Goal: Task Accomplishment & Management: Use online tool/utility

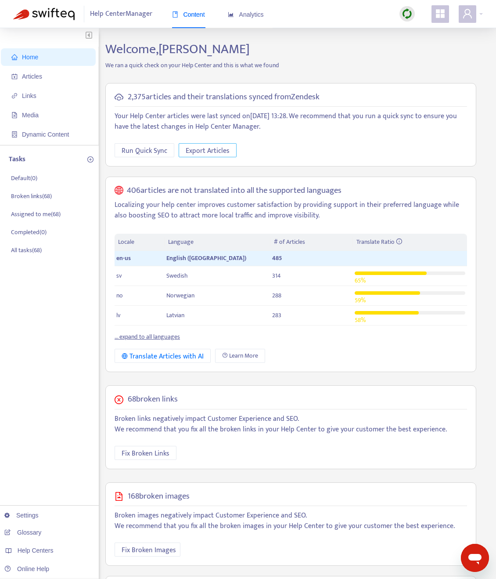
click at [210, 153] on span "Export Articles" at bounding box center [208, 150] width 44 height 11
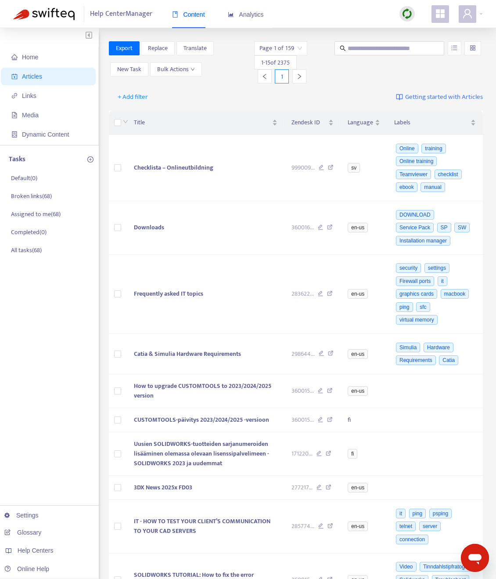
click at [301, 49] on input "search" at bounding box center [281, 48] width 43 height 13
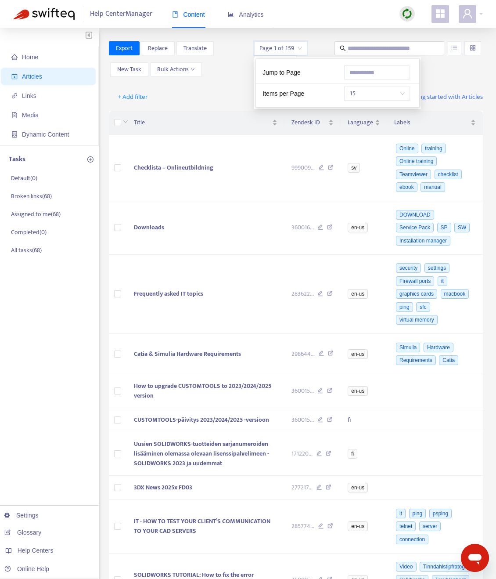
click at [373, 98] on span "15" at bounding box center [377, 93] width 55 height 13
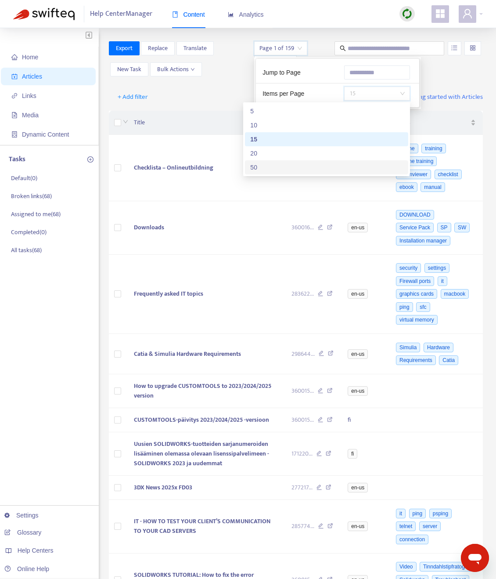
click at [316, 166] on div "50" at bounding box center [326, 168] width 153 height 10
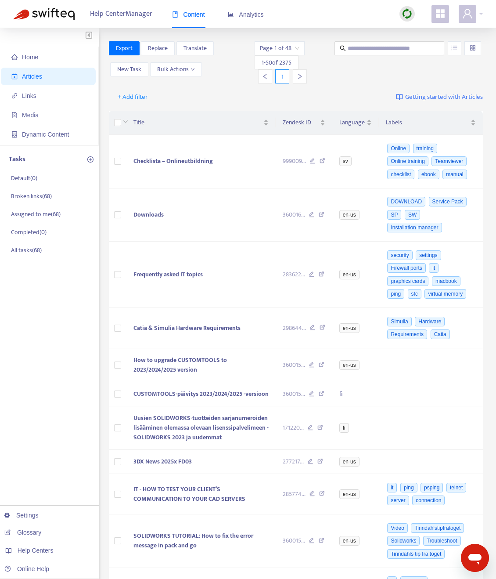
click at [271, 61] on span "1 - 50 of 2375" at bounding box center [277, 62] width 30 height 9
click at [297, 76] on icon "right" at bounding box center [300, 76] width 6 height 6
click at [297, 76] on icon "right" at bounding box center [298, 76] width 6 height 6
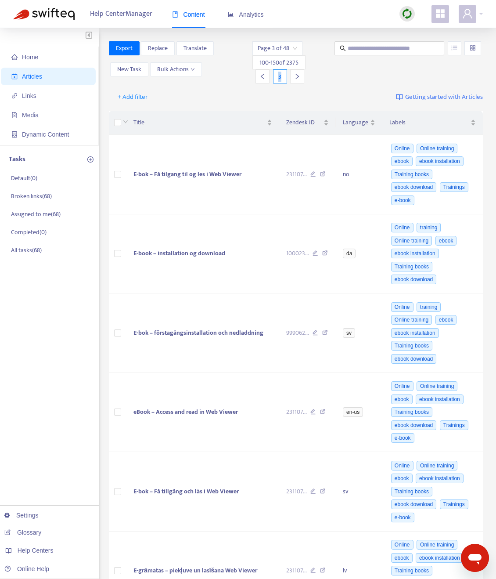
click at [297, 76] on icon "right" at bounding box center [297, 76] width 6 height 6
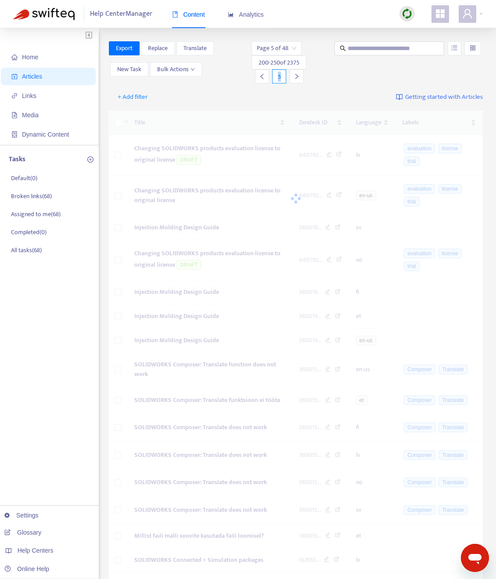
click at [297, 76] on icon "right" at bounding box center [297, 76] width 6 height 6
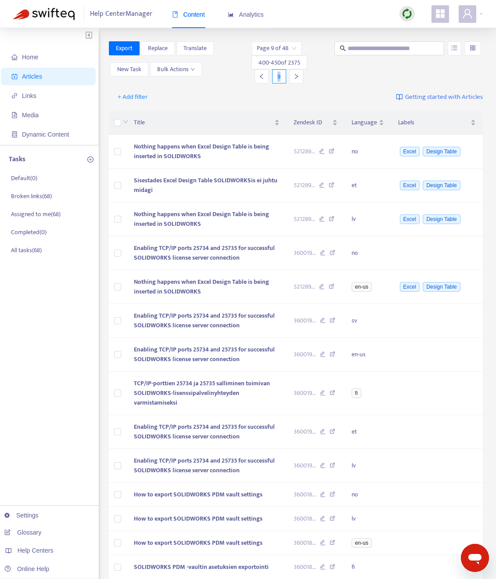
click at [297, 76] on icon "right" at bounding box center [296, 76] width 6 height 6
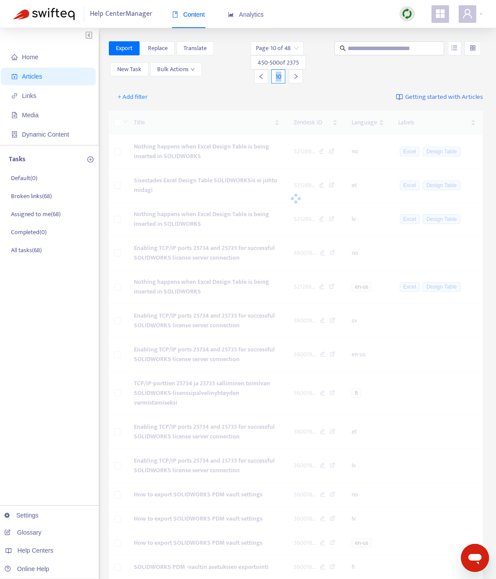
click at [297, 76] on icon "right" at bounding box center [296, 76] width 3 height 5
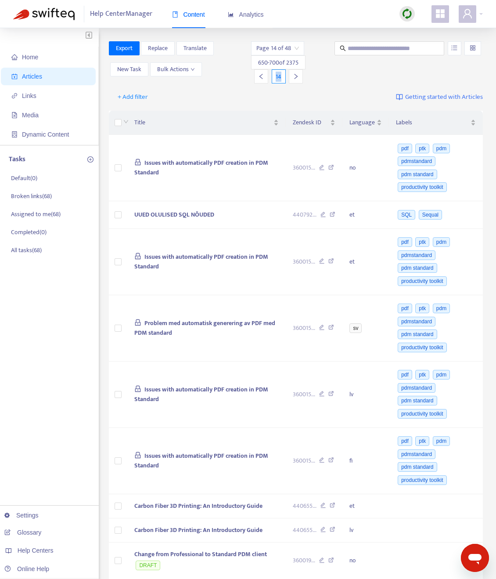
click at [297, 76] on icon "right" at bounding box center [296, 76] width 3 height 5
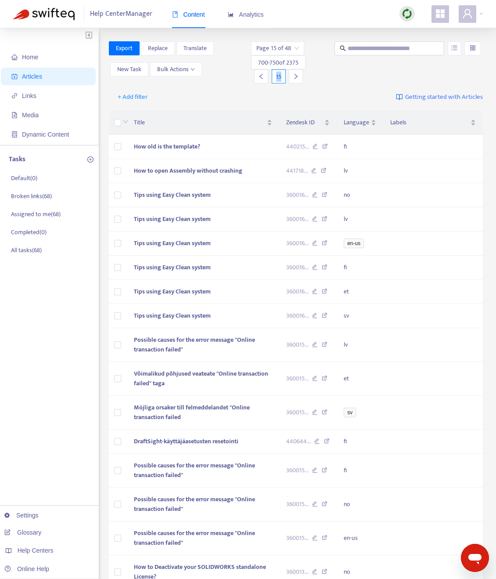
click at [297, 76] on icon "right" at bounding box center [296, 76] width 3 height 5
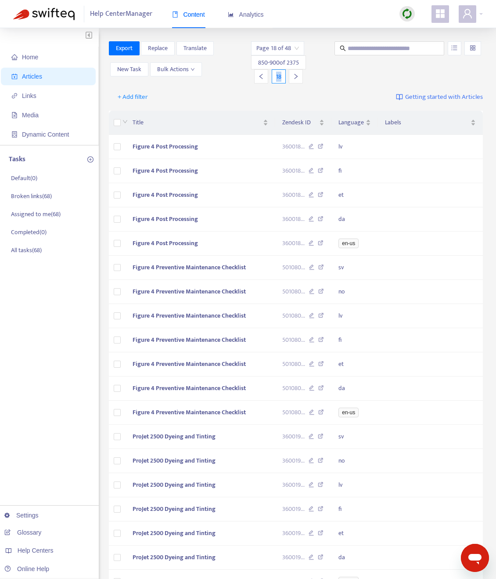
click at [297, 76] on icon "right" at bounding box center [296, 76] width 3 height 5
click at [297, 76] on icon "right" at bounding box center [296, 76] width 6 height 6
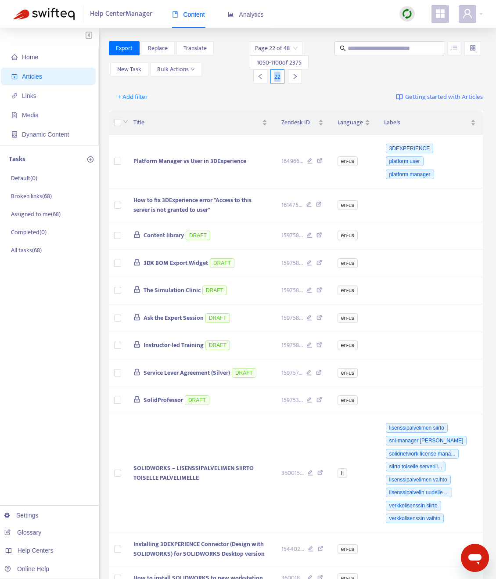
click at [297, 76] on icon "right" at bounding box center [295, 76] width 6 height 6
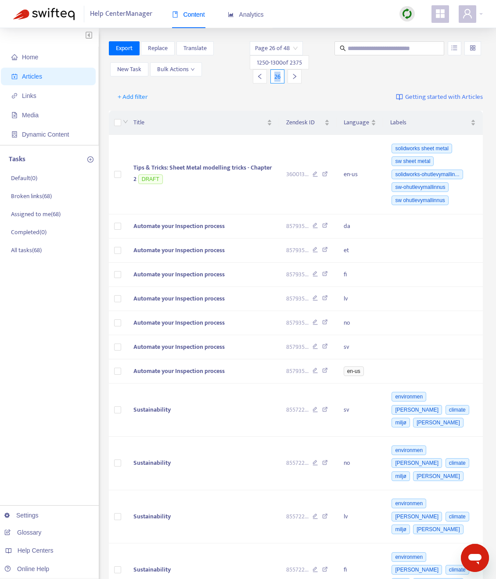
click at [297, 76] on icon "right" at bounding box center [295, 76] width 6 height 6
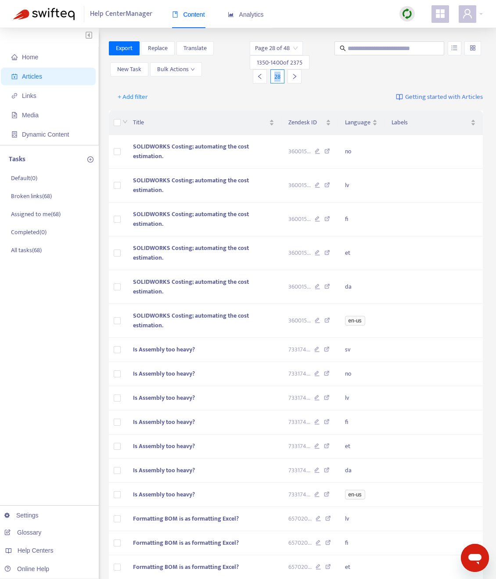
click at [297, 76] on icon "right" at bounding box center [295, 76] width 6 height 6
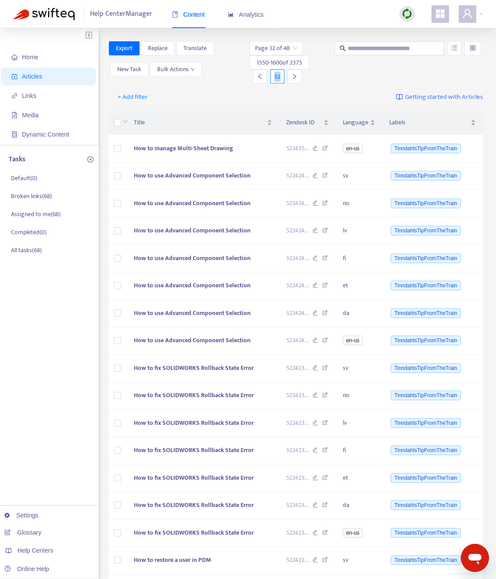
click at [297, 76] on icon "right" at bounding box center [295, 76] width 6 height 6
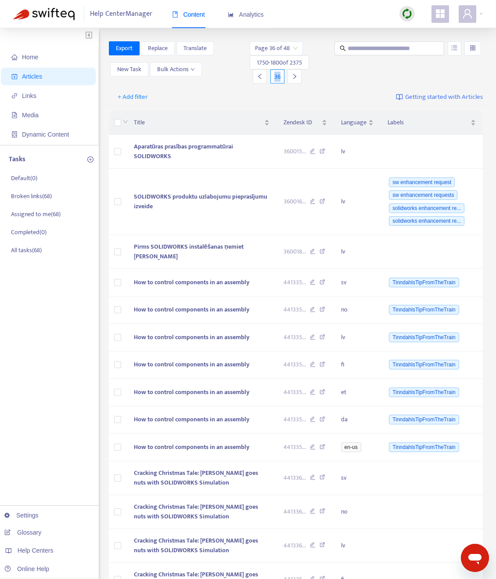
click at [297, 76] on icon "right" at bounding box center [295, 76] width 6 height 6
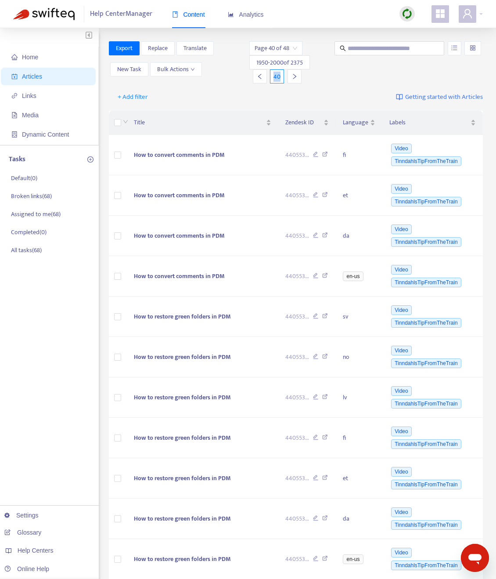
click at [297, 76] on icon "right" at bounding box center [295, 76] width 6 height 6
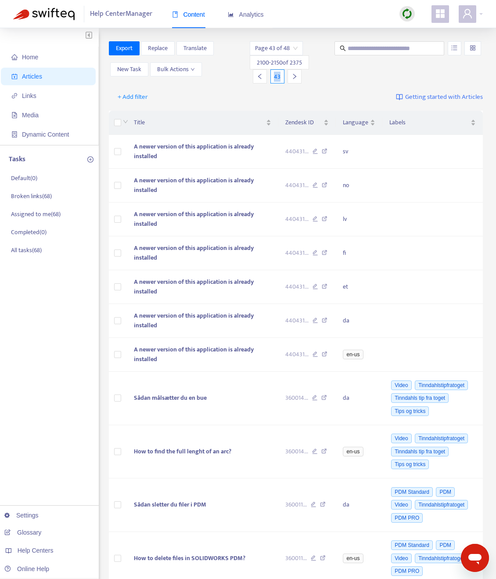
click at [297, 76] on icon "right" at bounding box center [295, 76] width 6 height 6
click at [297, 76] on icon "right" at bounding box center [294, 76] width 6 height 6
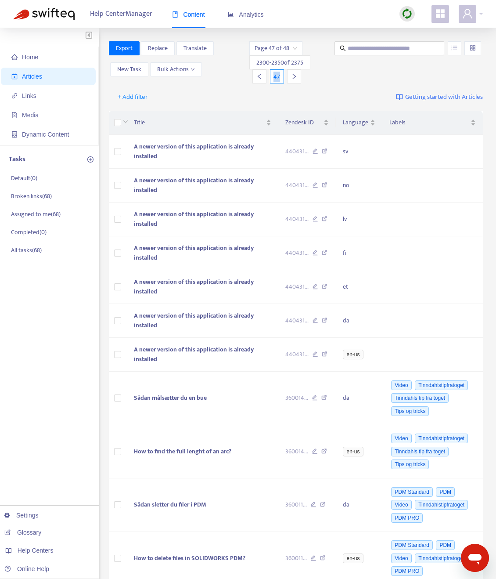
click at [297, 76] on icon "right" at bounding box center [294, 76] width 6 height 6
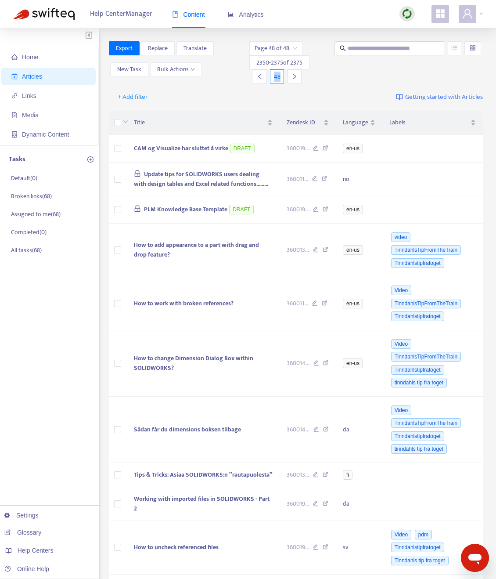
click at [297, 76] on icon "right" at bounding box center [295, 76] width 6 height 6
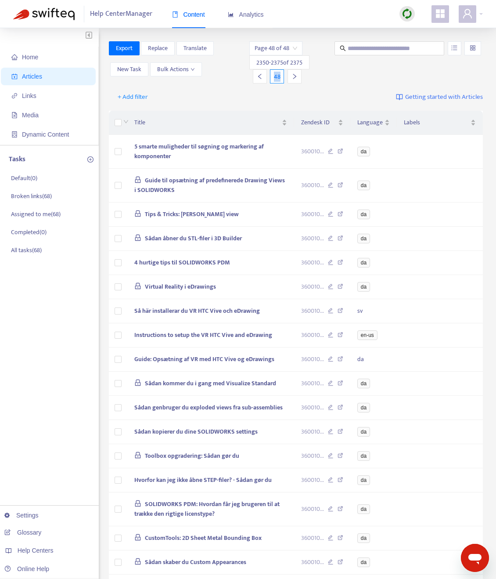
click at [335, 65] on div at bounding box center [389, 62] width 113 height 42
click at [272, 62] on span "2350 - 2375 of 2375" at bounding box center [280, 62] width 46 height 9
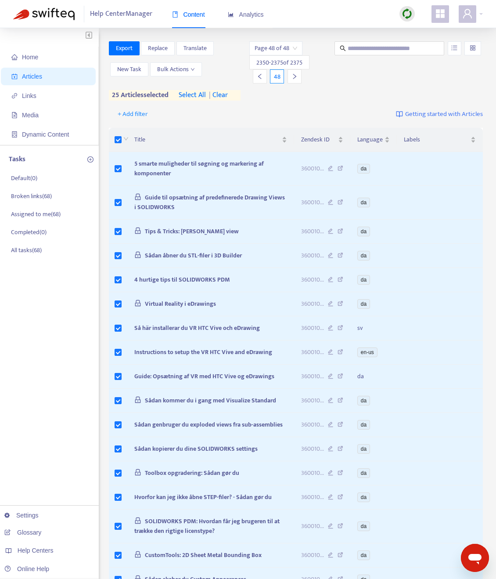
click at [261, 80] on div at bounding box center [260, 76] width 14 height 14
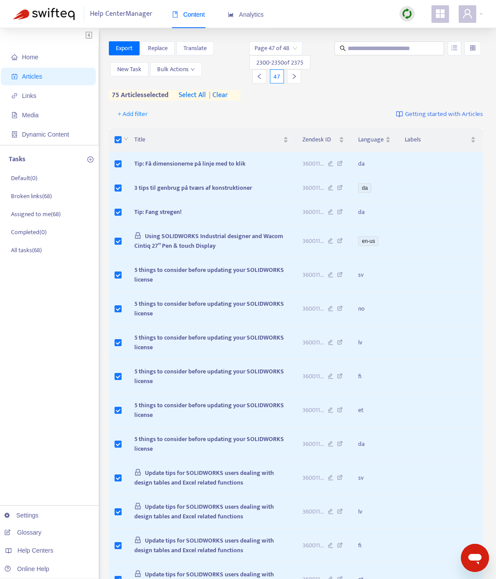
click at [293, 80] on div at bounding box center [294, 76] width 14 height 14
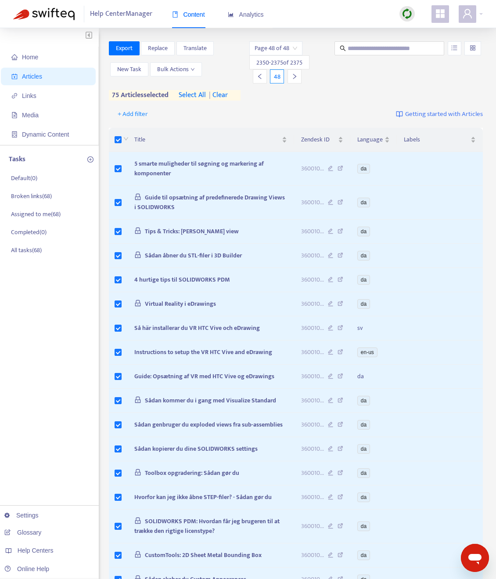
click at [295, 80] on div at bounding box center [295, 76] width 14 height 14
click at [262, 78] on icon "left" at bounding box center [260, 76] width 6 height 6
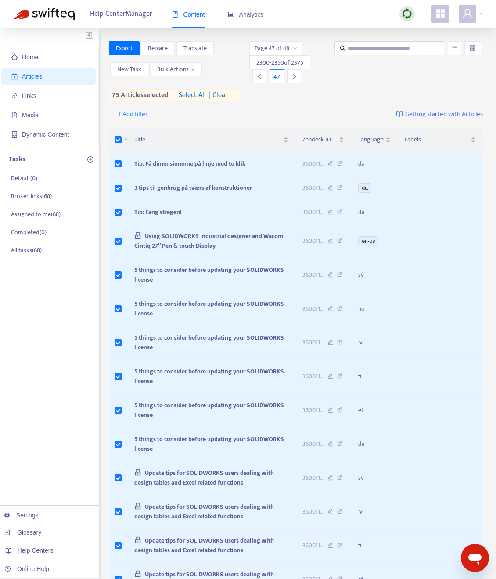
click at [262, 78] on icon "left" at bounding box center [260, 76] width 6 height 6
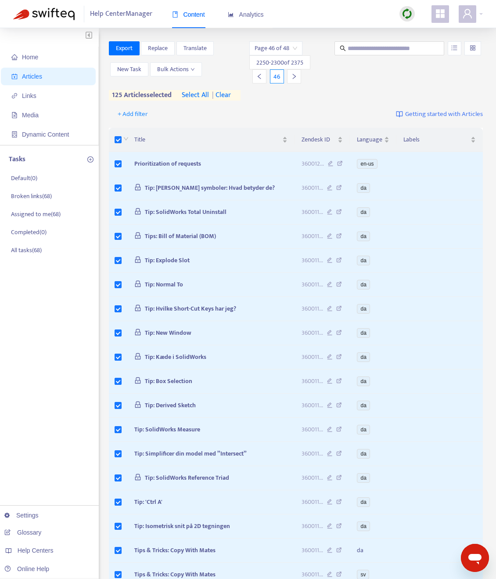
click at [263, 80] on div at bounding box center [260, 76] width 14 height 14
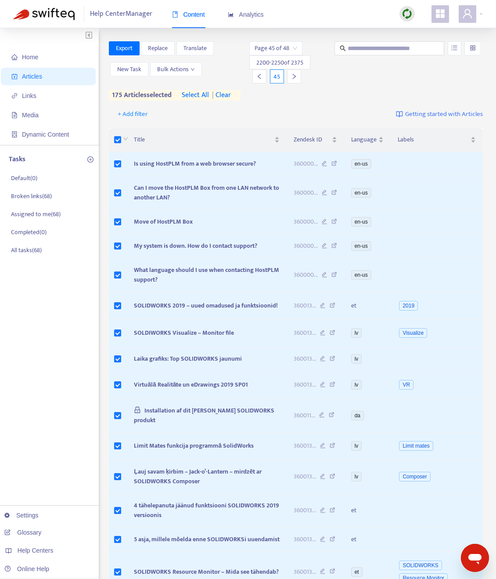
click at [262, 79] on icon "left" at bounding box center [260, 76] width 6 height 6
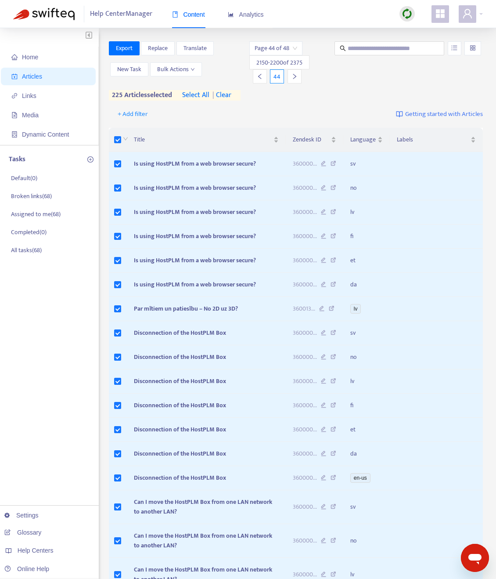
drag, startPoint x: 259, startPoint y: 77, endPoint x: 246, endPoint y: 82, distance: 13.9
click at [259, 77] on icon "left" at bounding box center [260, 76] width 6 height 6
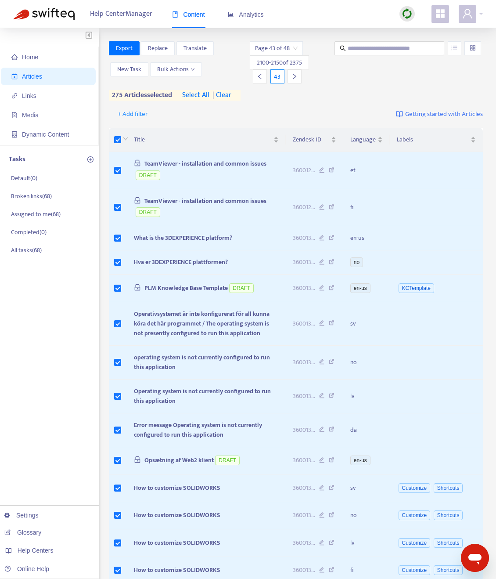
click at [259, 78] on icon "left" at bounding box center [260, 76] width 6 height 6
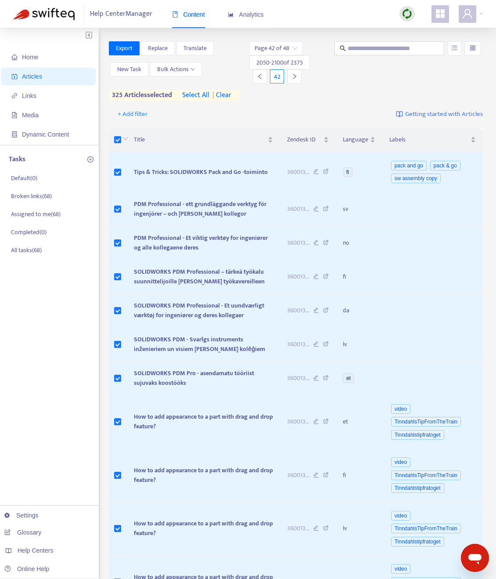
click at [261, 79] on icon "left" at bounding box center [260, 76] width 6 height 6
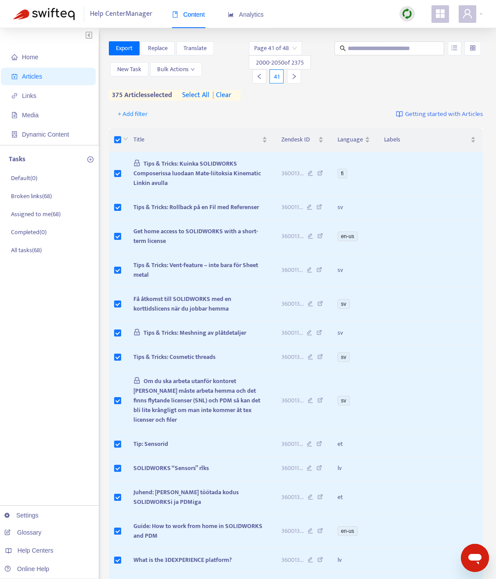
click at [261, 78] on icon "left" at bounding box center [259, 76] width 3 height 5
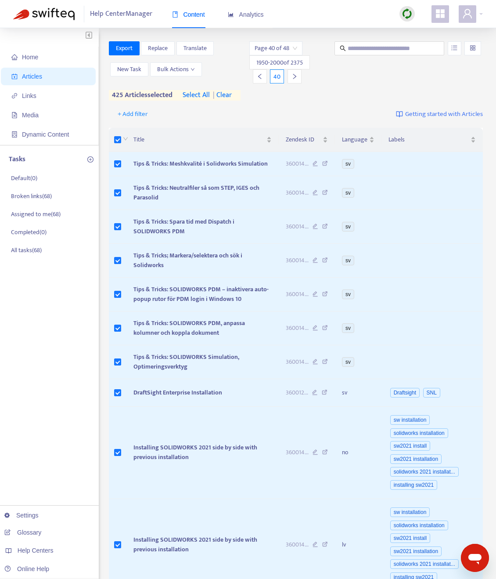
click at [260, 76] on icon "left" at bounding box center [260, 76] width 6 height 6
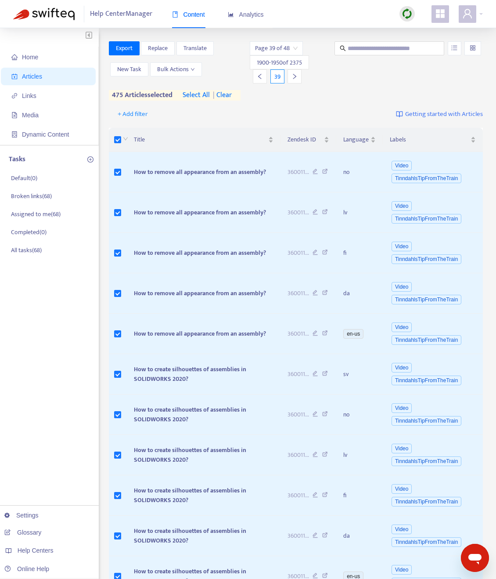
click at [257, 77] on div at bounding box center [260, 76] width 14 height 14
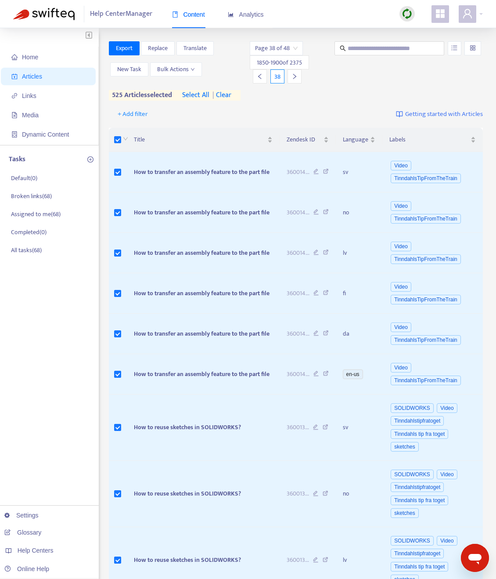
click at [259, 78] on icon "left" at bounding box center [260, 76] width 6 height 6
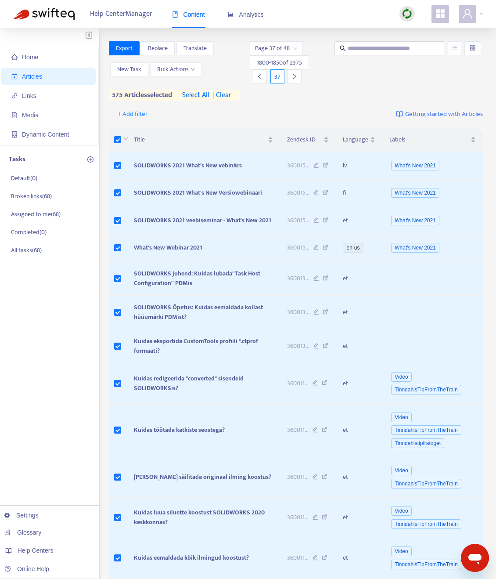
click at [261, 76] on icon "left" at bounding box center [260, 76] width 6 height 6
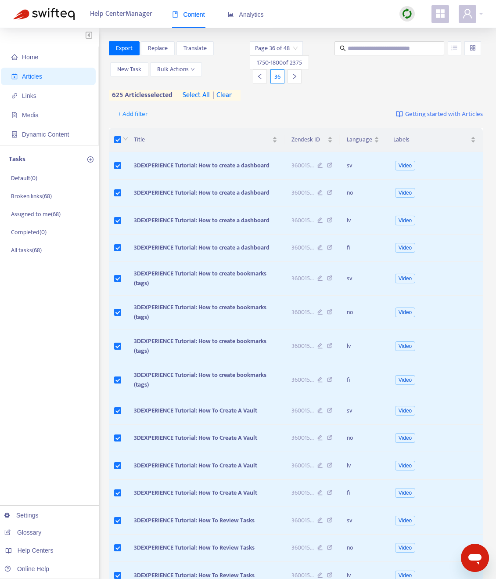
drag, startPoint x: 263, startPoint y: 76, endPoint x: 236, endPoint y: 88, distance: 29.3
click at [263, 76] on icon "left" at bounding box center [260, 76] width 6 height 6
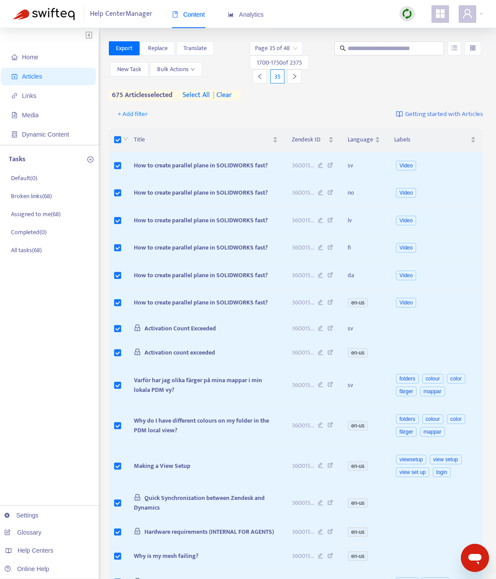
click at [263, 80] on div at bounding box center [260, 76] width 14 height 14
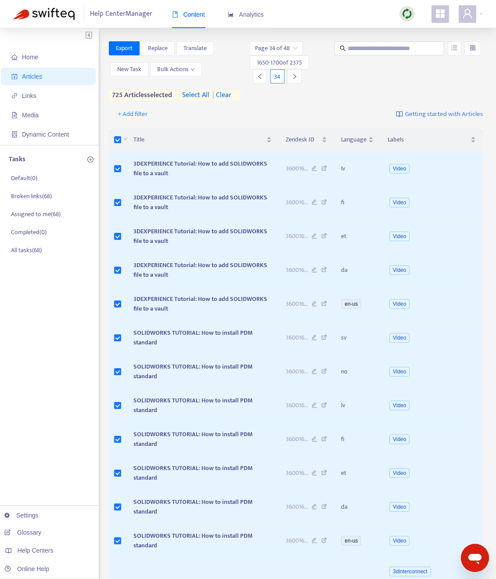
click at [259, 81] on div at bounding box center [260, 76] width 14 height 14
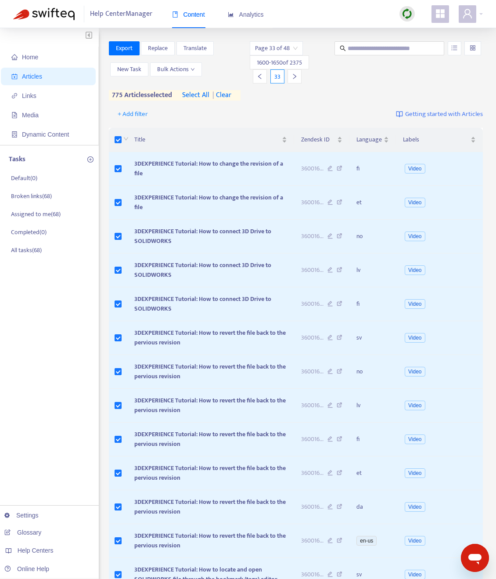
click at [260, 76] on icon "left" at bounding box center [259, 76] width 3 height 5
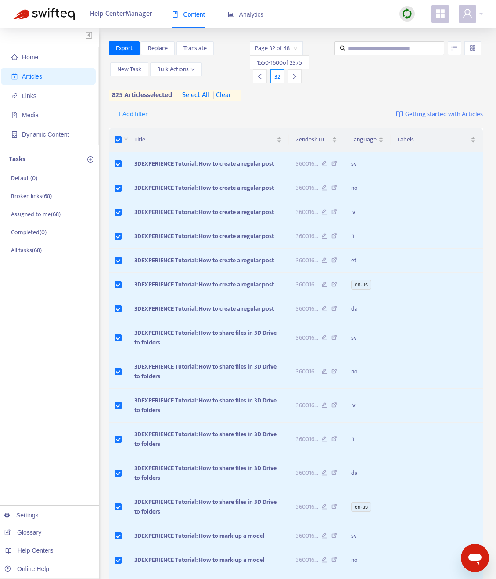
click at [261, 75] on icon "left" at bounding box center [260, 76] width 6 height 6
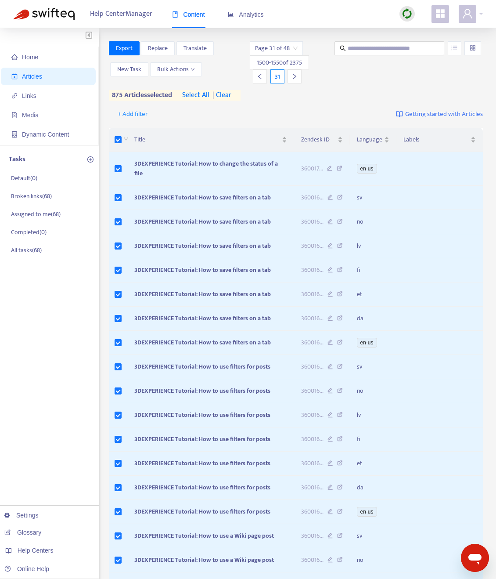
click at [259, 76] on icon "left" at bounding box center [260, 76] width 6 height 6
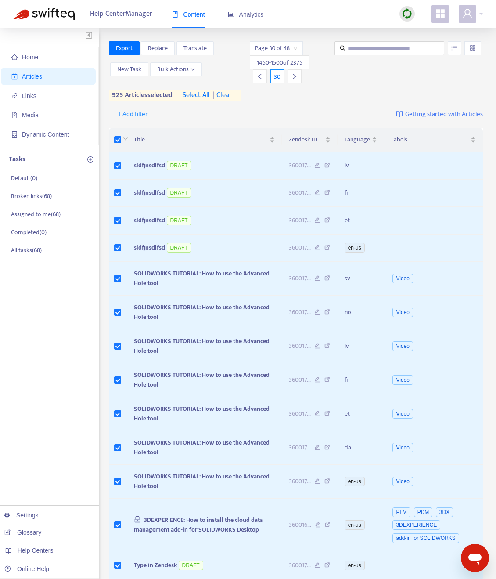
click at [261, 80] on div at bounding box center [260, 76] width 14 height 14
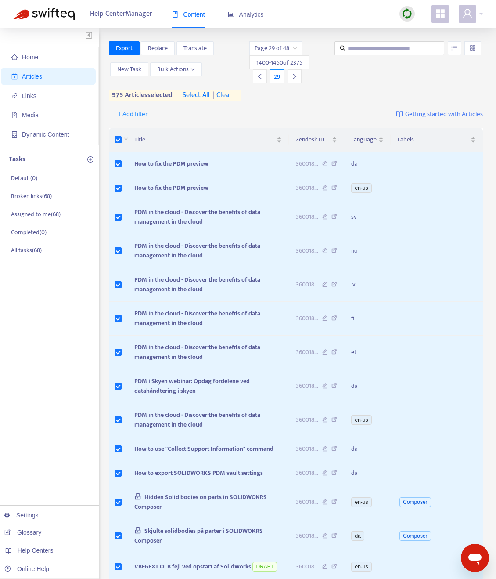
click at [261, 76] on icon "left" at bounding box center [260, 76] width 6 height 6
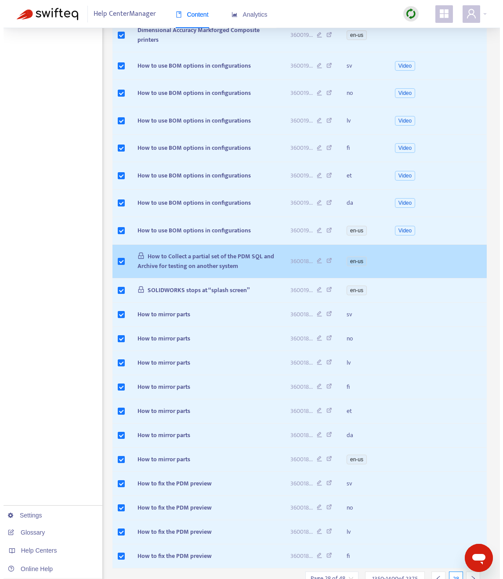
scroll to position [1270, 0]
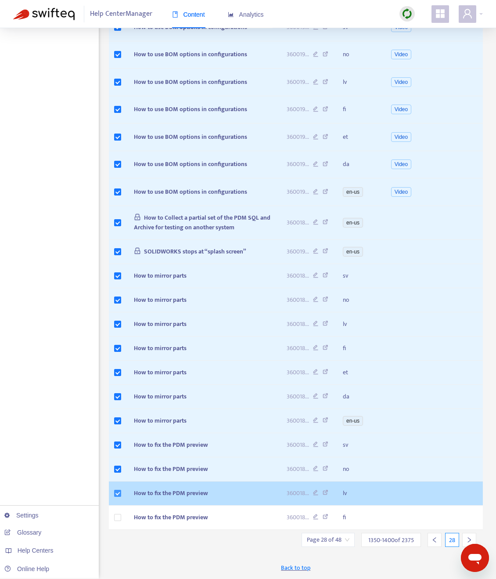
click at [118, 497] on label at bounding box center [117, 494] width 7 height 10
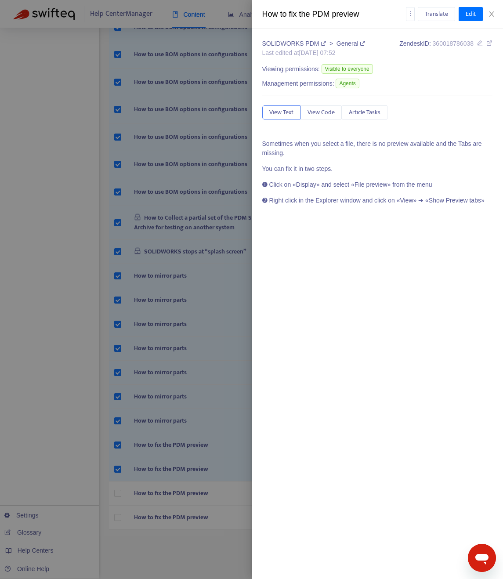
click at [119, 469] on div at bounding box center [251, 289] width 503 height 579
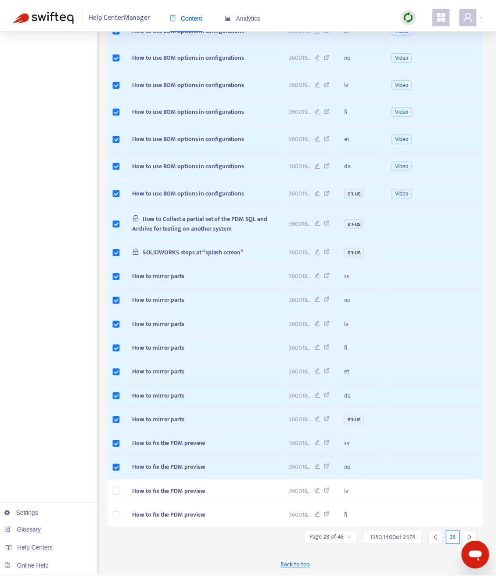
scroll to position [1193, 0]
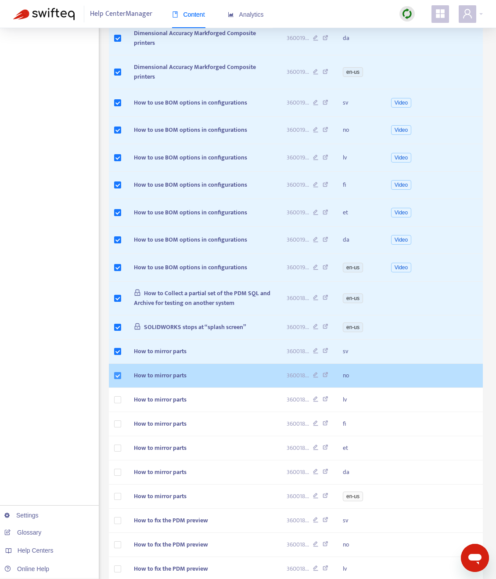
click at [117, 380] on label at bounding box center [117, 376] width 7 height 10
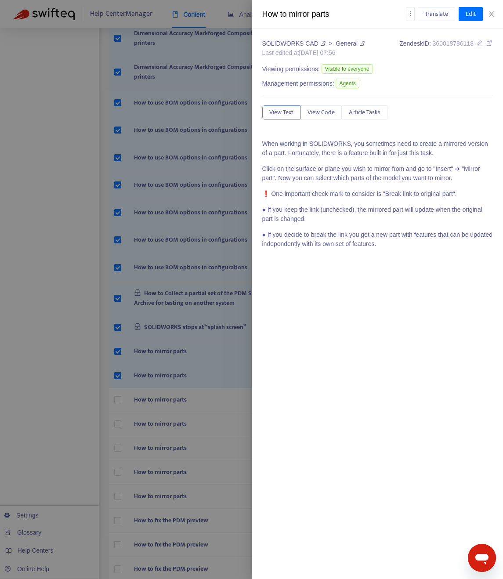
click at [117, 352] on div at bounding box center [251, 289] width 503 height 579
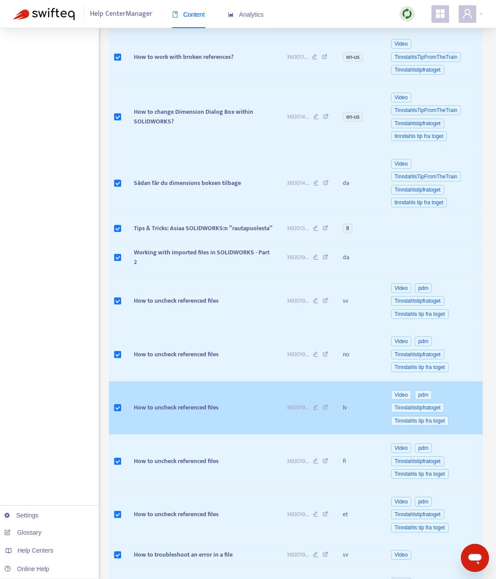
scroll to position [0, 0]
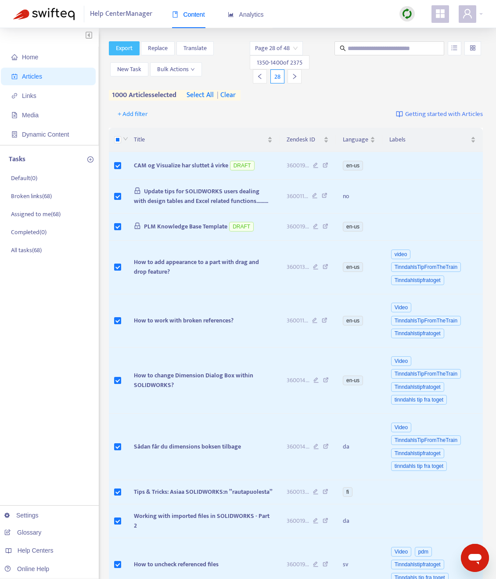
click at [126, 45] on span "Export" at bounding box center [124, 48] width 17 height 10
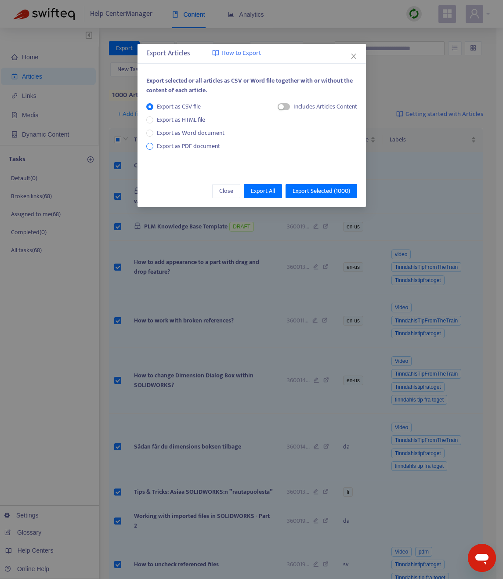
click at [155, 146] on span "Export as PDF document" at bounding box center [188, 146] width 70 height 10
click at [280, 107] on div "Each article in a separate file" at bounding box center [313, 108] width 88 height 13
click at [272, 107] on div "button" at bounding box center [272, 106] width 5 height 5
click at [307, 191] on span "Export Selected ( 1000 )" at bounding box center [322, 191] width 58 height 10
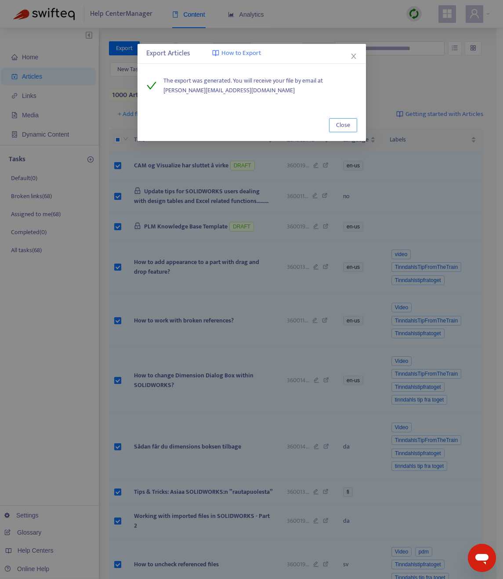
click at [343, 126] on span "Close" at bounding box center [343, 125] width 14 height 10
